Goal: Information Seeking & Learning: Learn about a topic

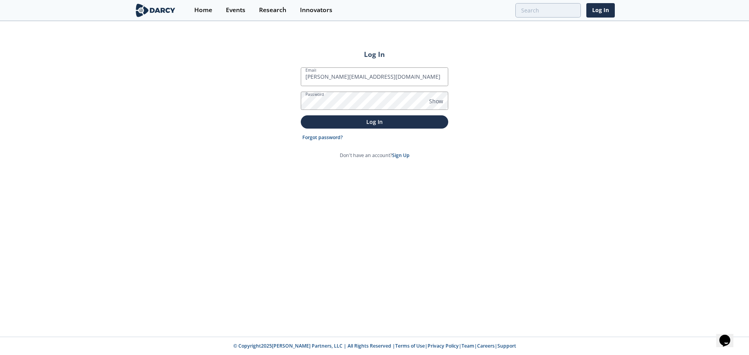
click at [301, 116] on button "Log In" at bounding box center [375, 122] width 148 height 13
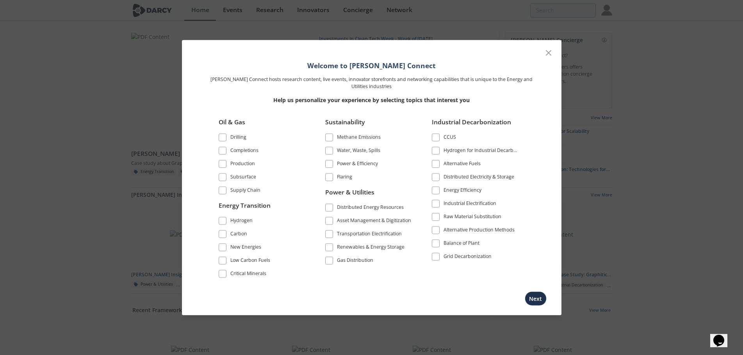
click at [341, 248] on div "Renewables & Energy Storage" at bounding box center [371, 248] width 68 height 9
click at [331, 204] on span at bounding box center [329, 208] width 8 height 8
click at [462, 180] on div "Distributed Electricity & Storage" at bounding box center [478, 177] width 71 height 9
click at [447, 167] on div "Alternative Fuels" at bounding box center [461, 164] width 37 height 9
click at [445, 190] on div "Energy Efficiency" at bounding box center [462, 191] width 38 height 9
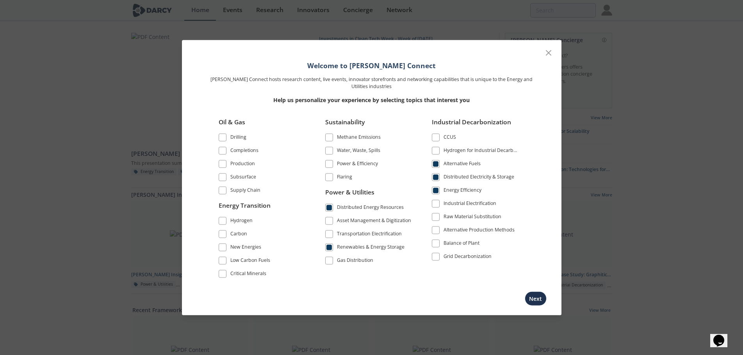
click at [437, 201] on span at bounding box center [435, 203] width 5 height 5
click at [437, 257] on span at bounding box center [435, 256] width 5 height 5
click at [352, 233] on div "Transportation Electrification" at bounding box center [369, 235] width 65 height 9
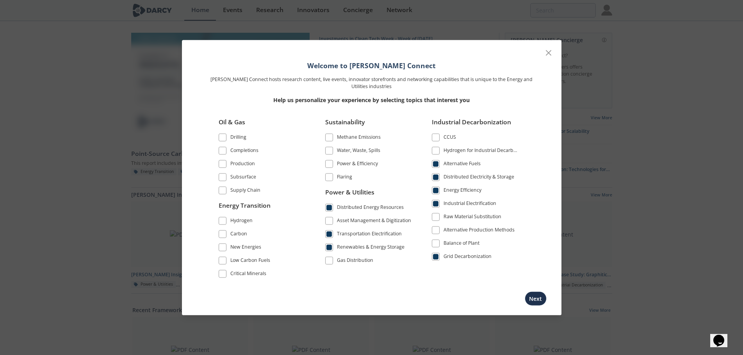
click at [252, 195] on div "Supply Chain" at bounding box center [245, 191] width 30 height 9
click at [342, 258] on div "Gas Distribution" at bounding box center [355, 261] width 36 height 9
click at [356, 217] on label "Asset Management & Digitization" at bounding box center [368, 221] width 87 height 11
click at [348, 218] on div "Asset Management & Digitization" at bounding box center [374, 221] width 74 height 9
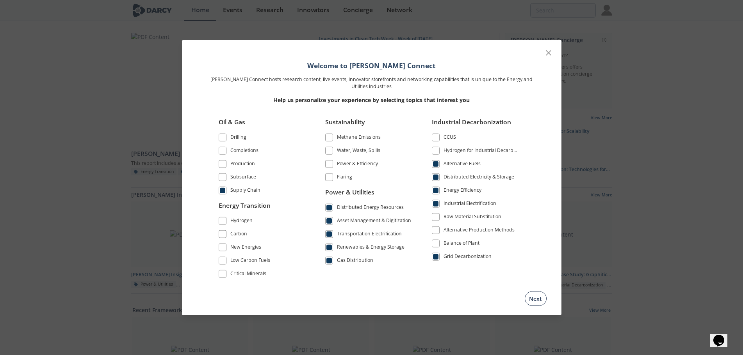
click at [535, 300] on button "Next" at bounding box center [535, 299] width 22 height 14
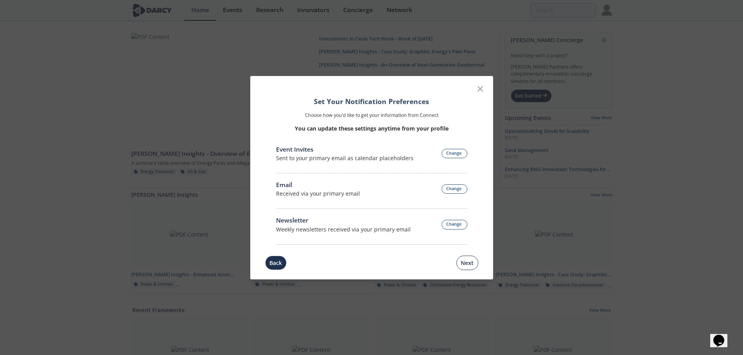
click at [467, 259] on button "Next" at bounding box center [467, 263] width 22 height 14
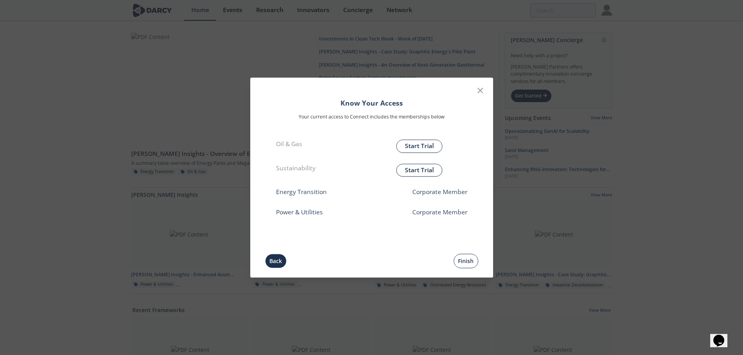
click at [464, 258] on button "Finish" at bounding box center [465, 261] width 25 height 14
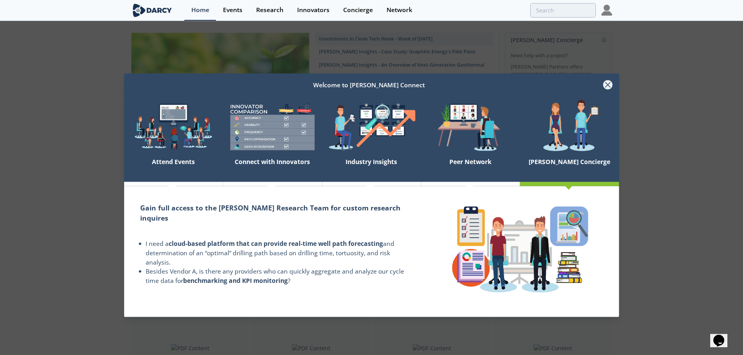
click at [609, 84] on icon at bounding box center [607, 85] width 5 height 5
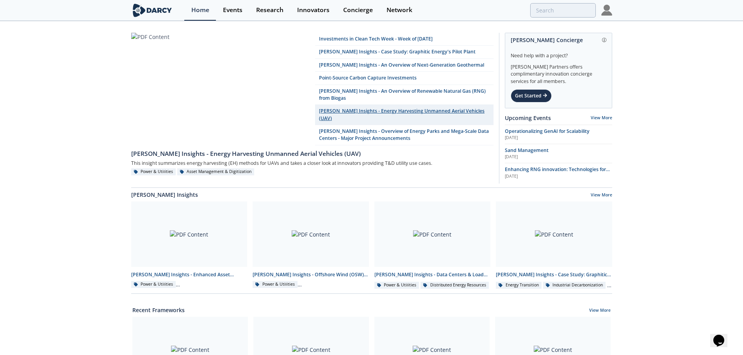
click at [377, 114] on link "[PERSON_NAME] Insights - Energy Harvesting Unmanned Aerial Vehicles (UAV)" at bounding box center [404, 115] width 178 height 20
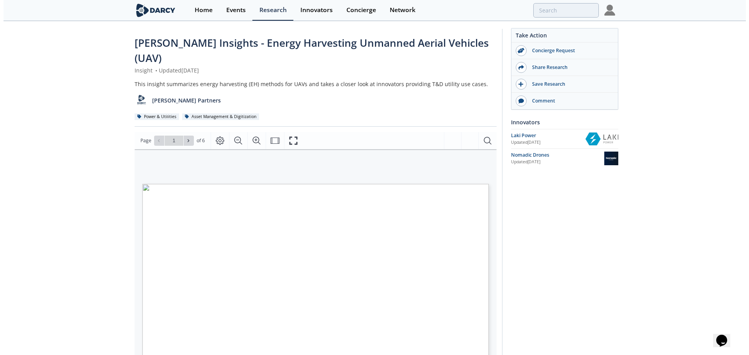
scroll to position [39, 0]
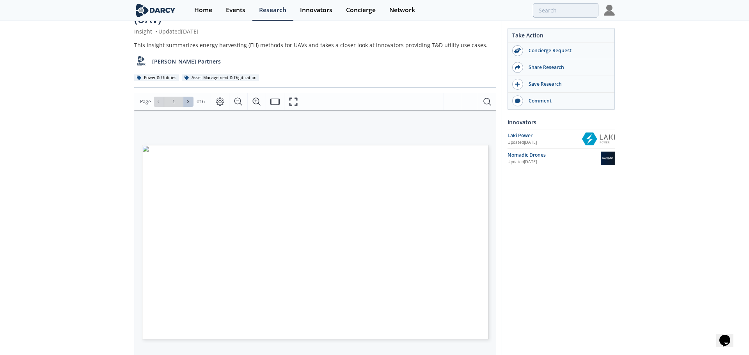
click at [184, 97] on button at bounding box center [188, 102] width 10 height 10
click at [162, 97] on button at bounding box center [159, 102] width 10 height 10
click at [187, 100] on icon at bounding box center [188, 102] width 5 height 5
click at [186, 100] on icon at bounding box center [188, 102] width 5 height 5
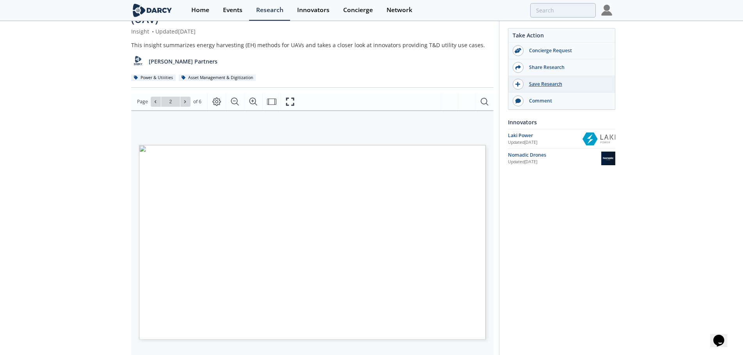
click at [518, 88] on div at bounding box center [517, 84] width 11 height 11
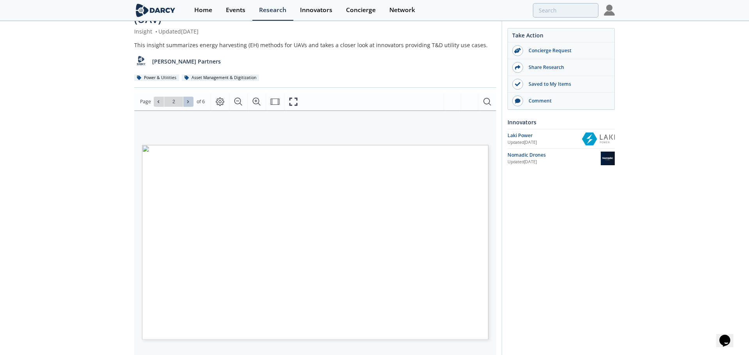
click at [187, 97] on button at bounding box center [188, 102] width 10 height 10
click at [157, 97] on button at bounding box center [159, 102] width 10 height 10
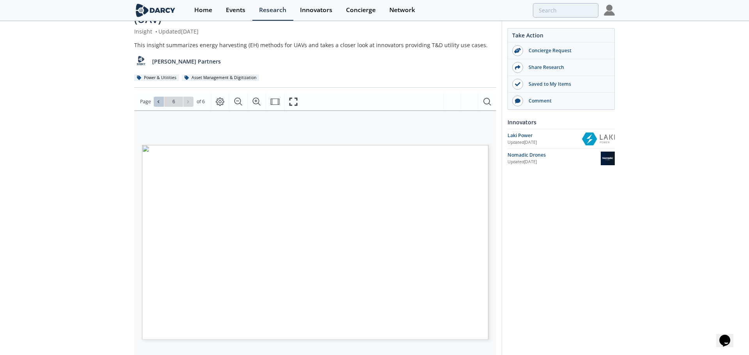
type input "5"
